Goal: Check status: Check status

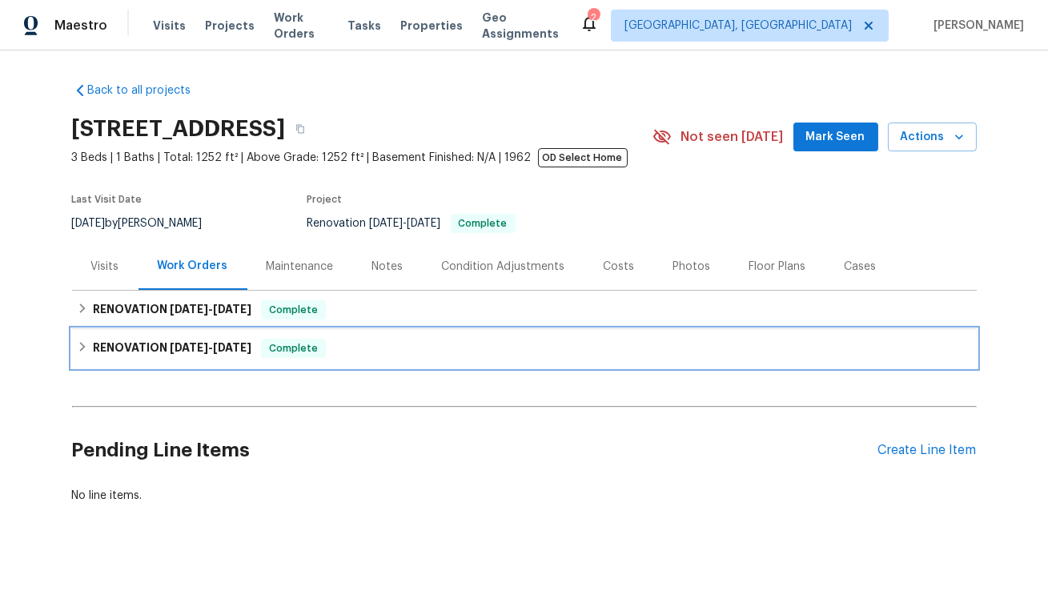
click at [183, 349] on span "[DATE]" at bounding box center [189, 347] width 38 height 11
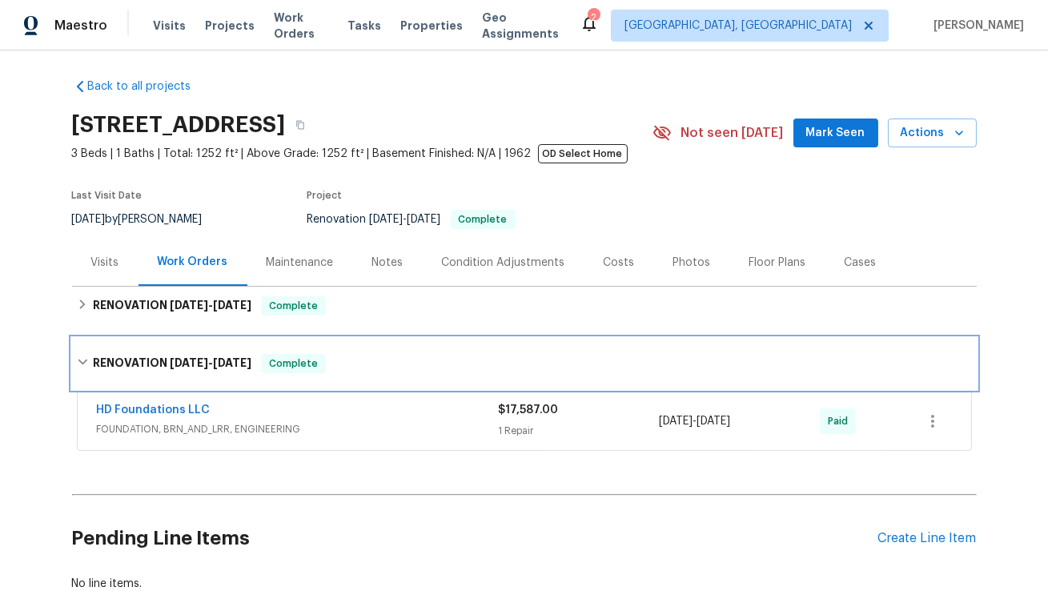
scroll to position [55, 0]
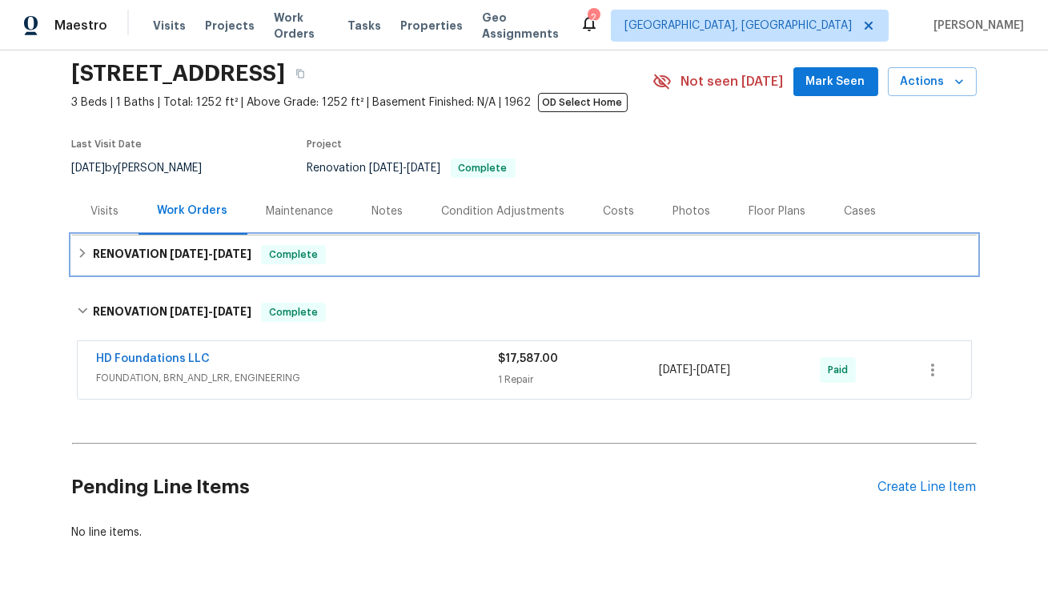
click at [213, 255] on span "[DATE]" at bounding box center [232, 253] width 38 height 11
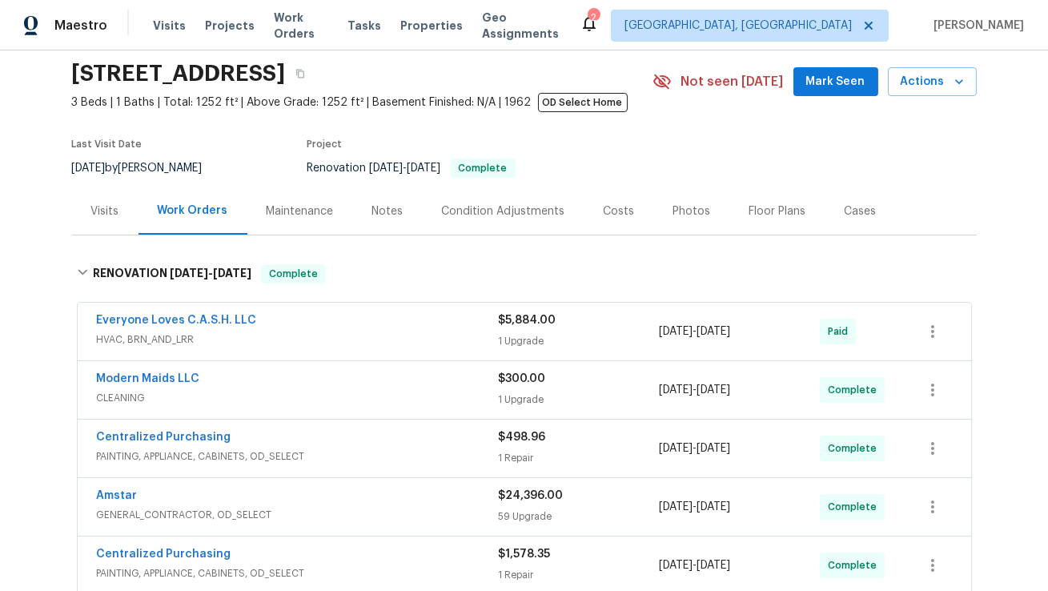
click at [328, 334] on span "HVAC, BRN_AND_LRR" at bounding box center [298, 339] width 402 height 16
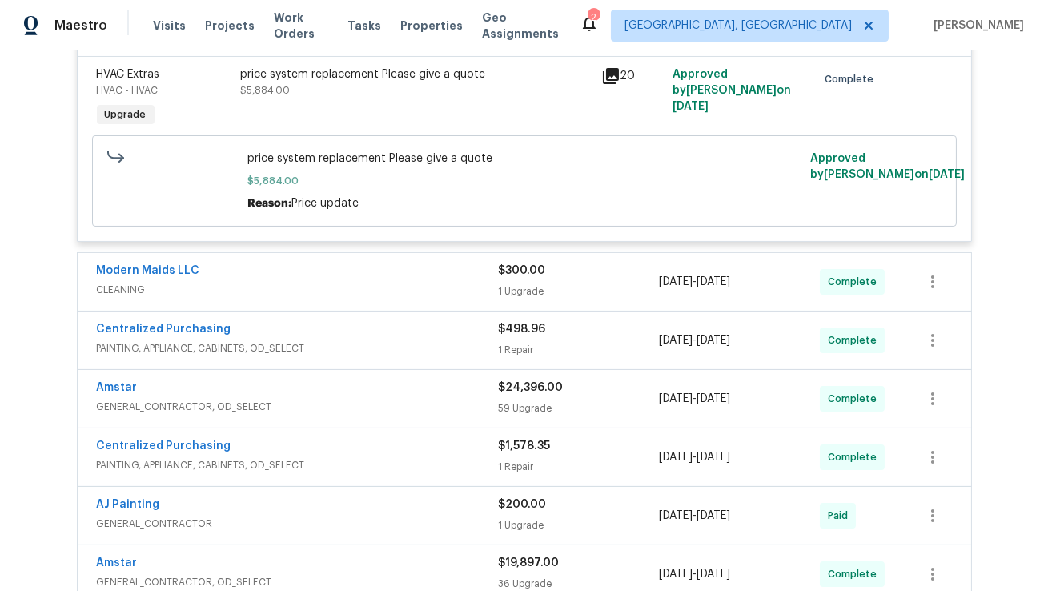
scroll to position [435, 0]
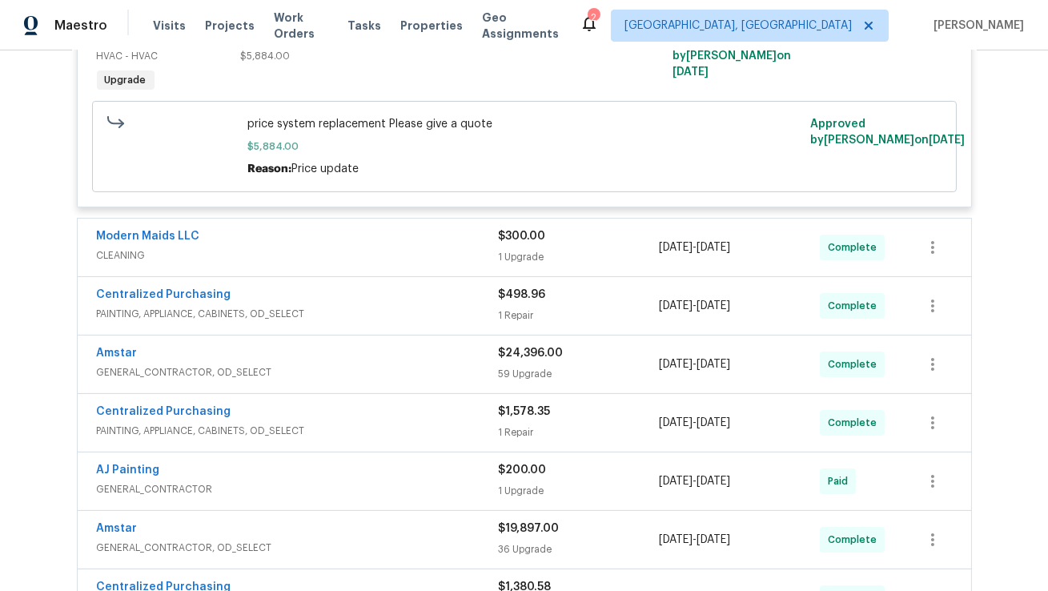
click at [387, 365] on span "GENERAL_CONTRACTOR, OD_SELECT" at bounding box center [298, 372] width 402 height 16
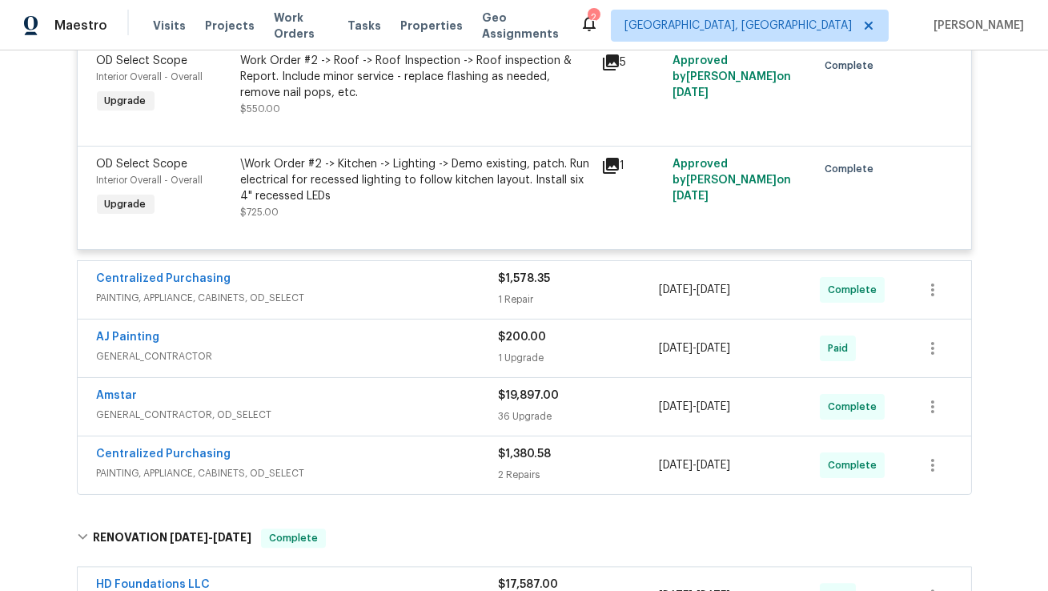
scroll to position [6767, 0]
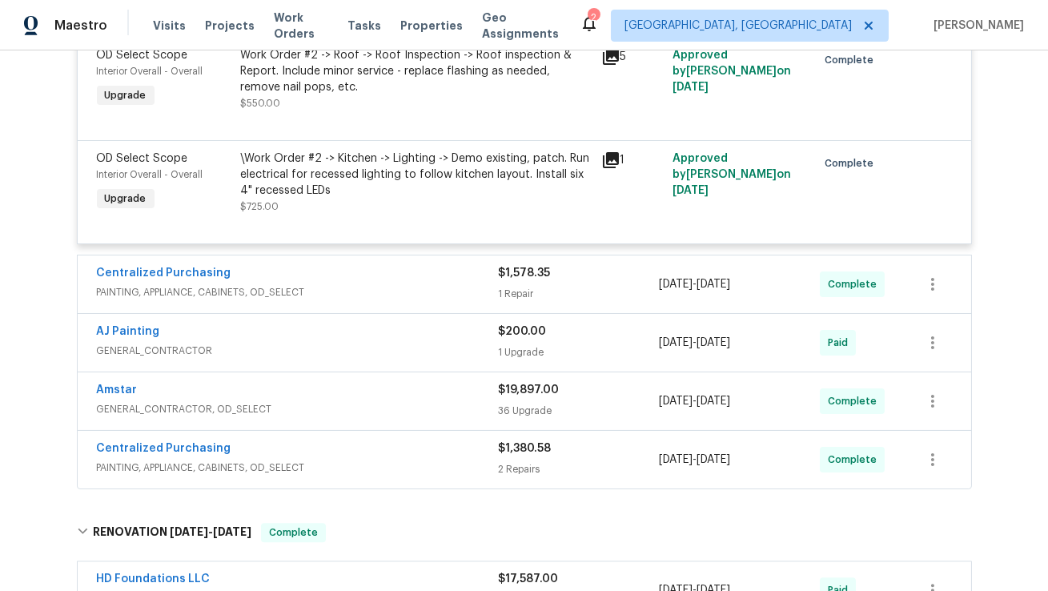
click at [384, 300] on span "PAINTING, APPLIANCE, CABINETS, OD_SELECT" at bounding box center [298, 292] width 402 height 16
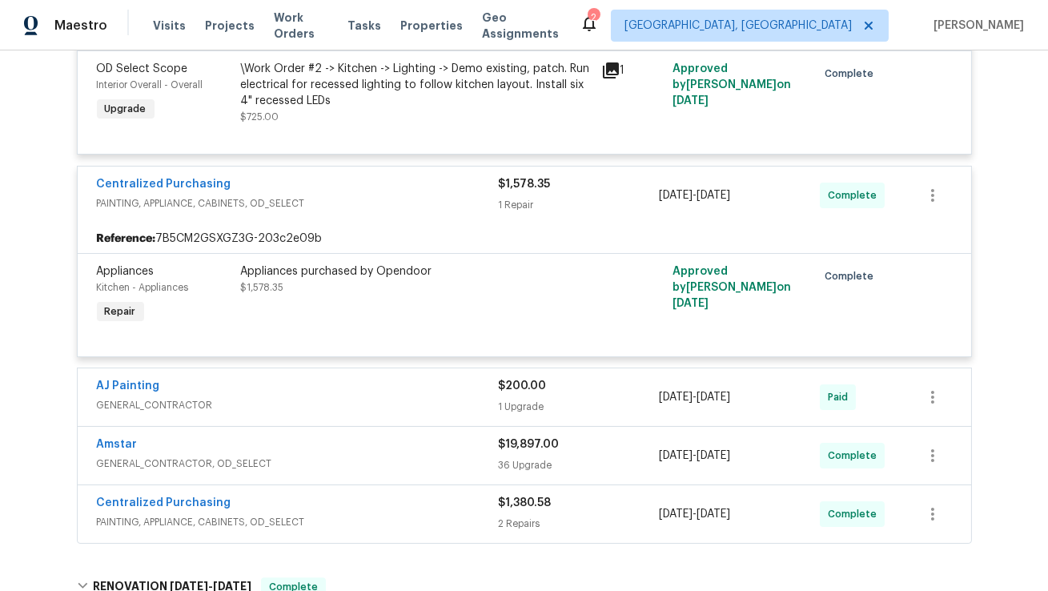
scroll to position [6884, 0]
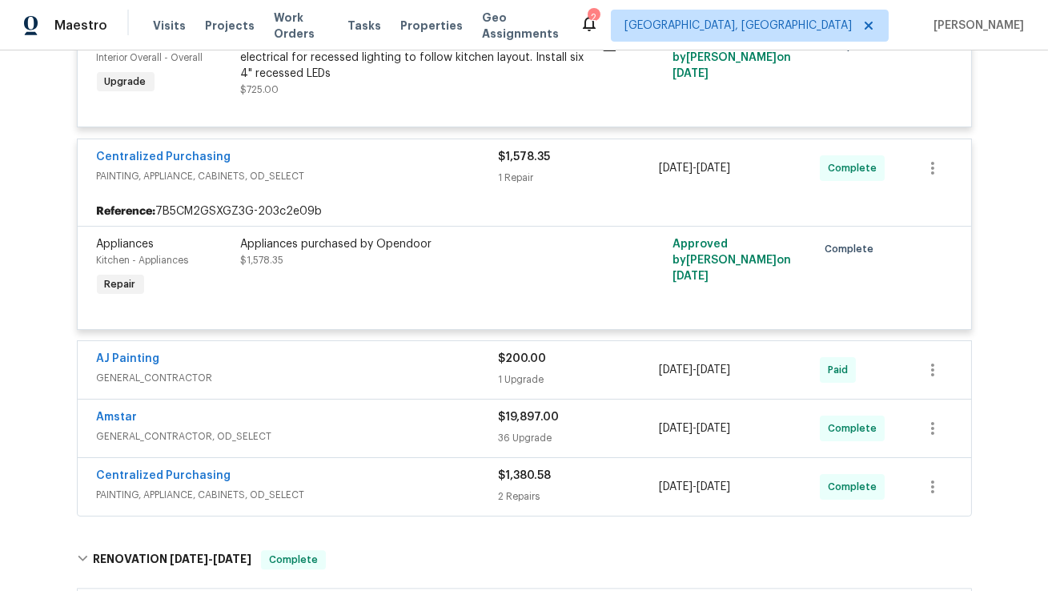
click at [390, 428] on div "Amstar" at bounding box center [298, 418] width 402 height 19
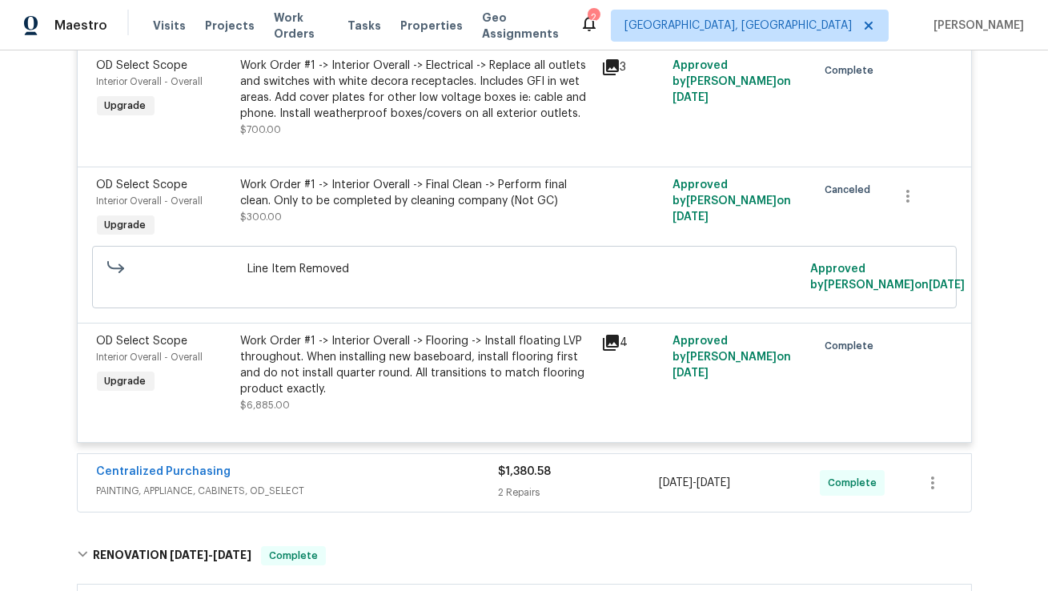
scroll to position [11038, 0]
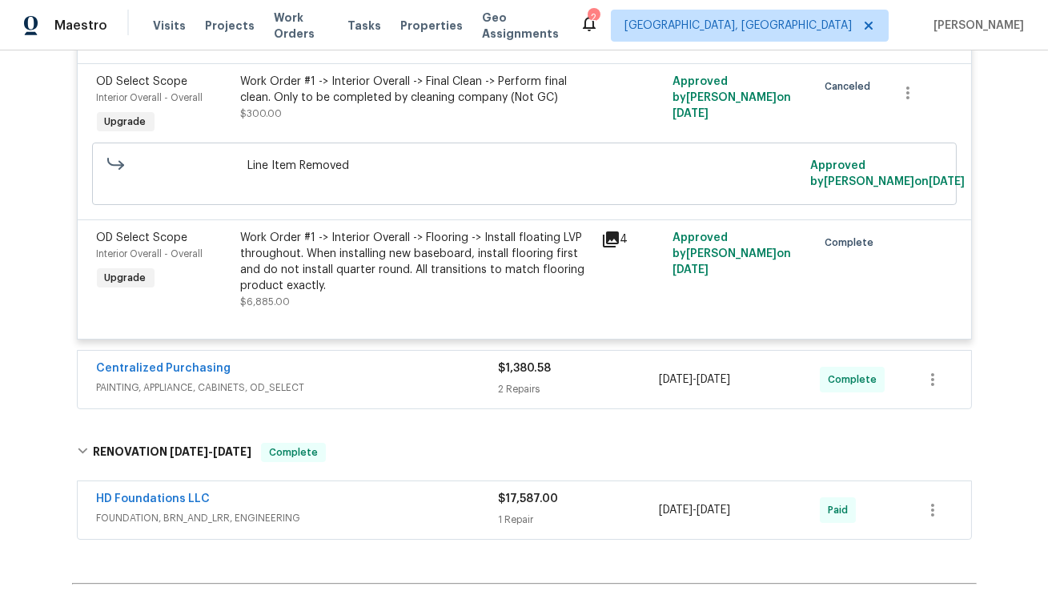
click at [382, 396] on span "PAINTING, APPLIANCE, CABINETS, OD_SELECT" at bounding box center [298, 387] width 402 height 16
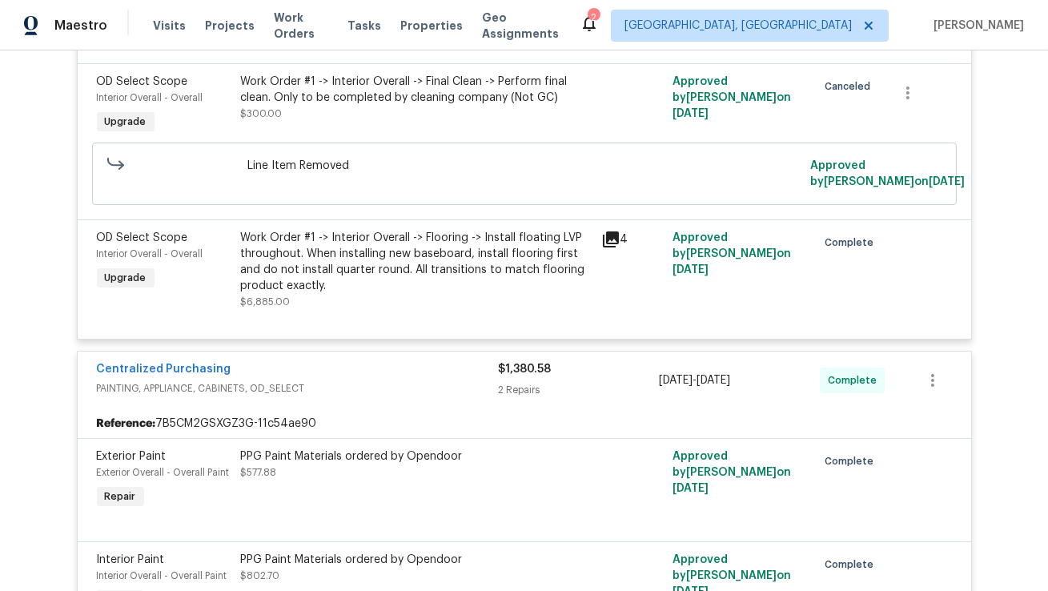
scroll to position [11352, 0]
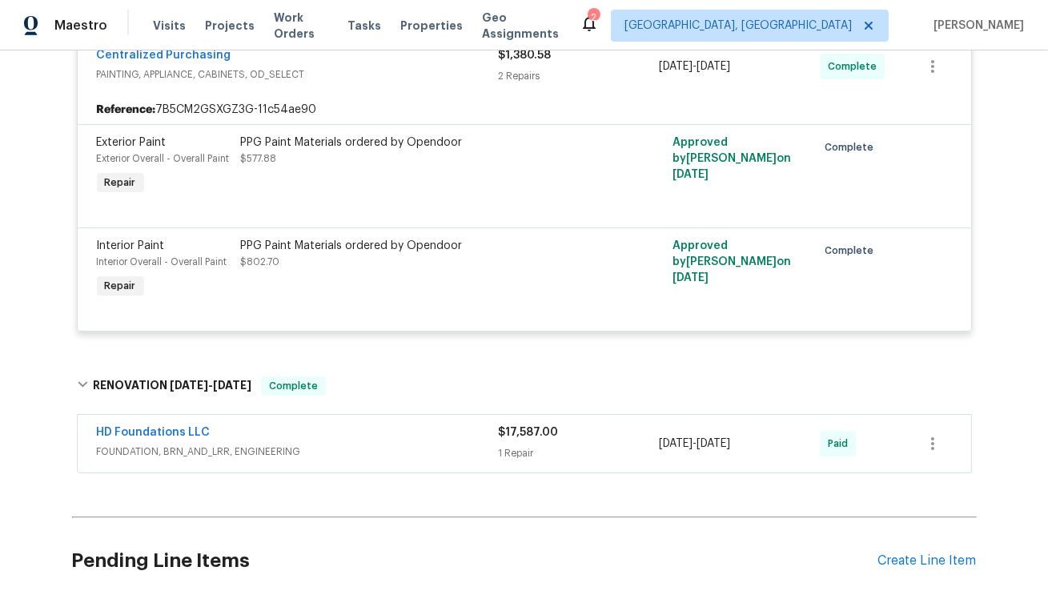
click at [393, 444] on div "HD Foundations LLC" at bounding box center [298, 433] width 402 height 19
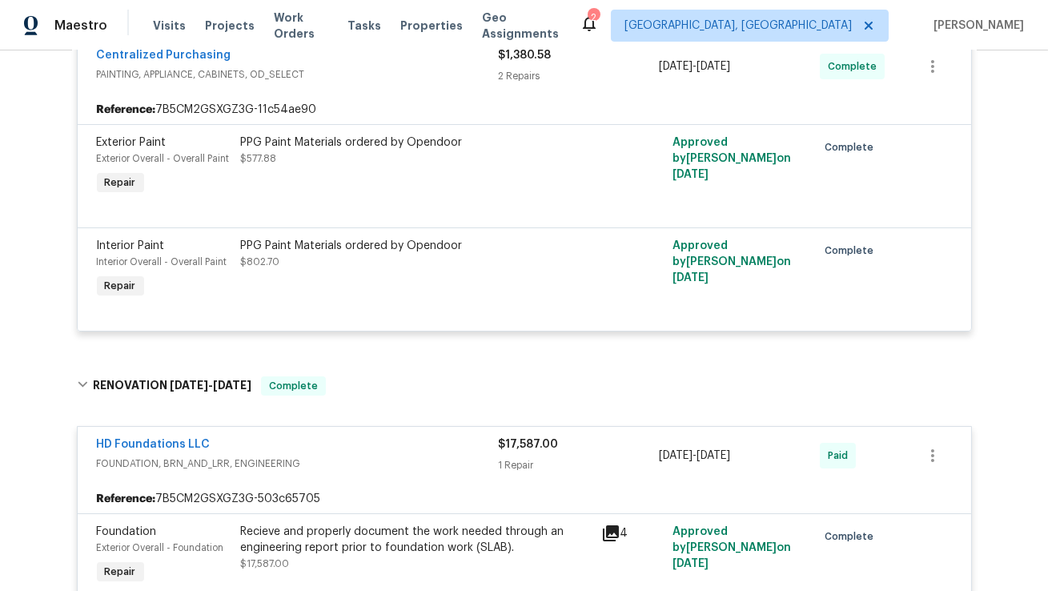
scroll to position [11601, 0]
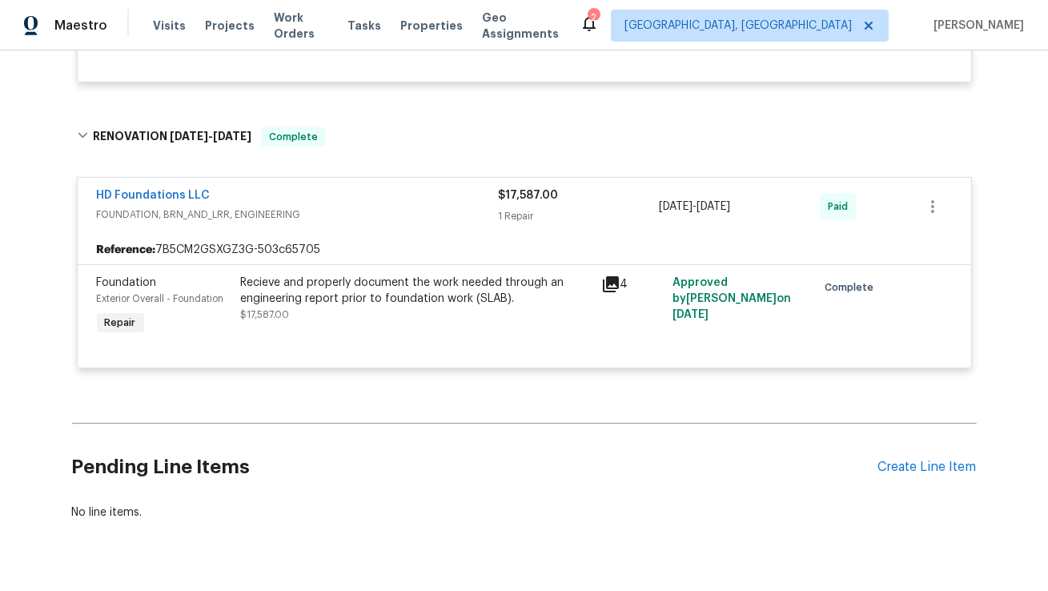
click at [603, 292] on icon at bounding box center [611, 284] width 16 height 16
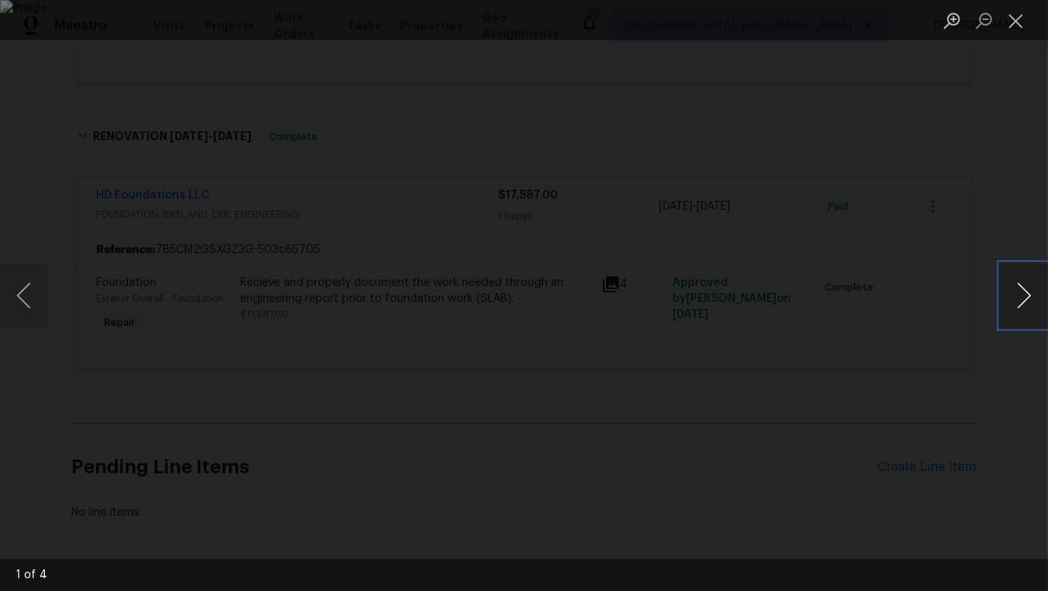
click at [1024, 302] on button "Next image" at bounding box center [1024, 295] width 48 height 64
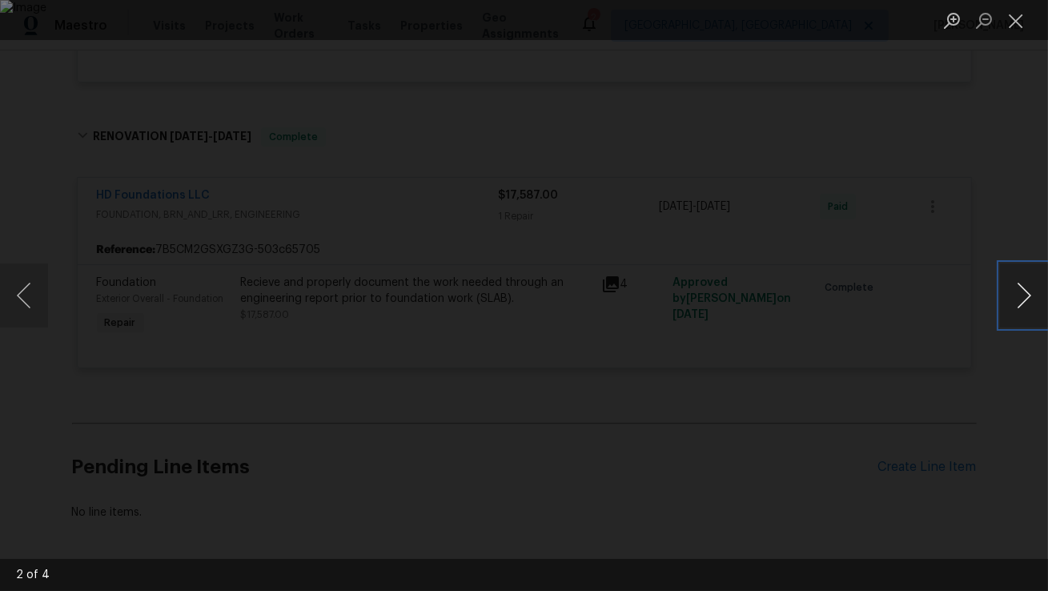
click at [1024, 302] on button "Next image" at bounding box center [1024, 295] width 48 height 64
click at [1023, 300] on button "Next image" at bounding box center [1024, 295] width 48 height 64
click at [1017, 27] on button "Close lightbox" at bounding box center [1016, 20] width 32 height 28
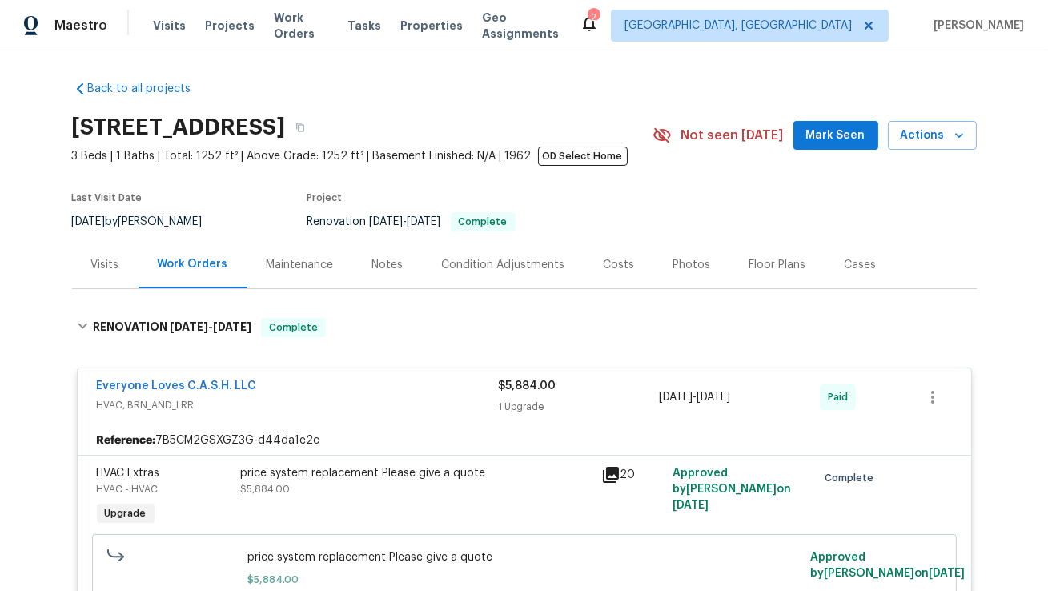
scroll to position [0, 0]
